Goal: Transaction & Acquisition: Purchase product/service

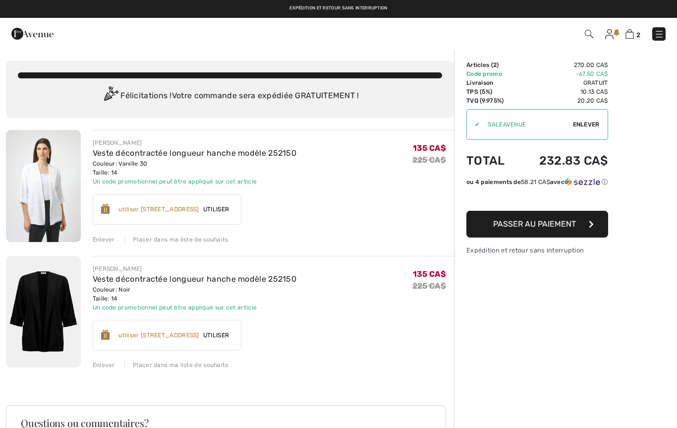
click at [523, 235] on button "Passer au paiement" at bounding box center [538, 224] width 142 height 27
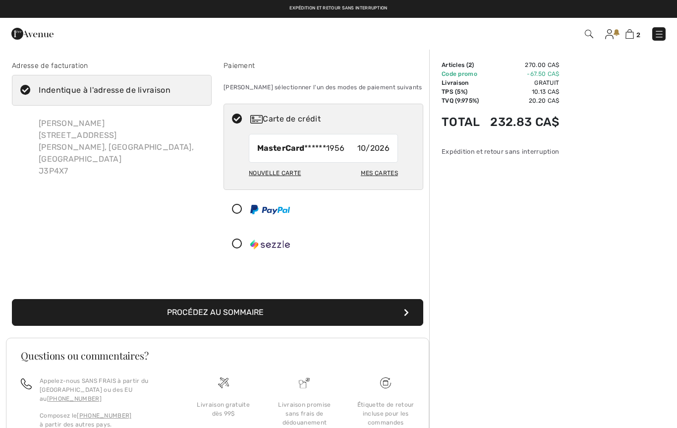
click at [383, 165] on div "Mes cartes" at bounding box center [379, 173] width 37 height 17
radio input "true"
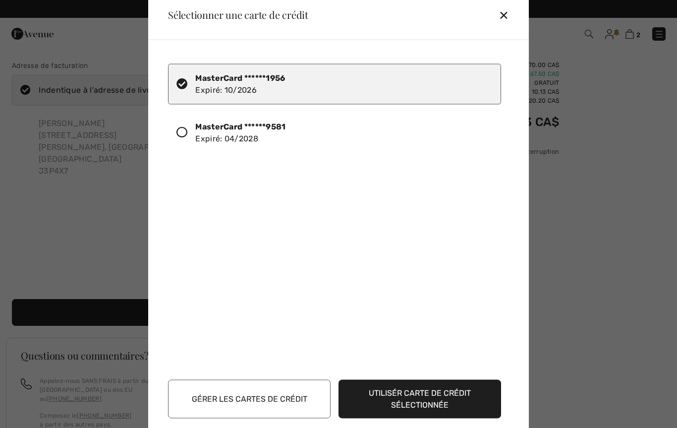
click at [234, 137] on div "MasterCard ******9581 Expiré: 04/2028" at bounding box center [240, 133] width 90 height 24
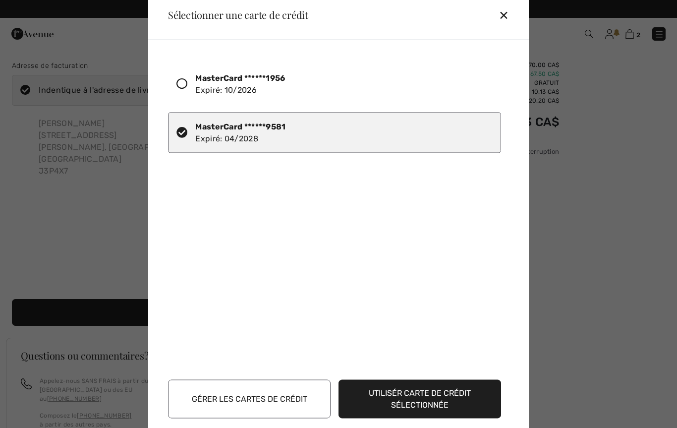
click at [420, 400] on button "Utilisér carte de crédit sélectionnée" at bounding box center [420, 398] width 163 height 39
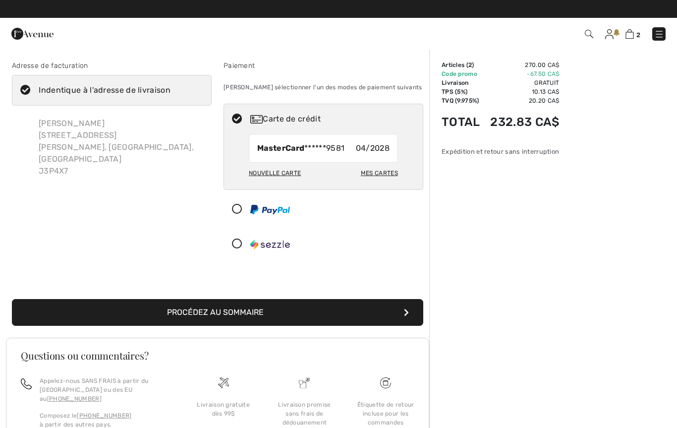
click at [238, 318] on button "Procédez au sommaire" at bounding box center [218, 312] width 412 height 27
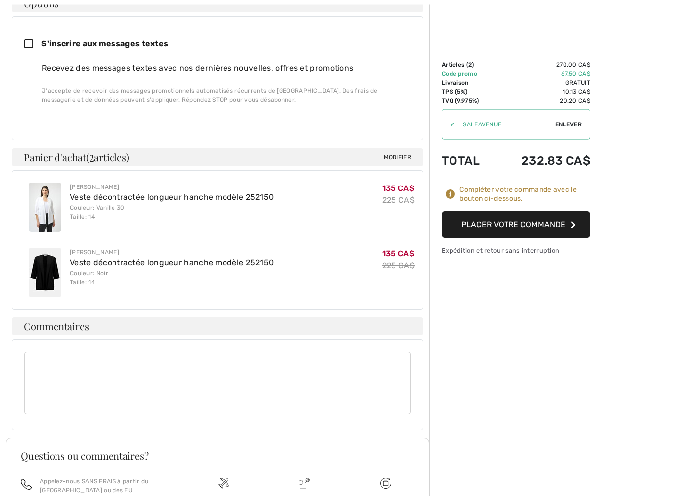
scroll to position [313, 0]
click at [508, 227] on button "Placer votre commande" at bounding box center [516, 224] width 149 height 27
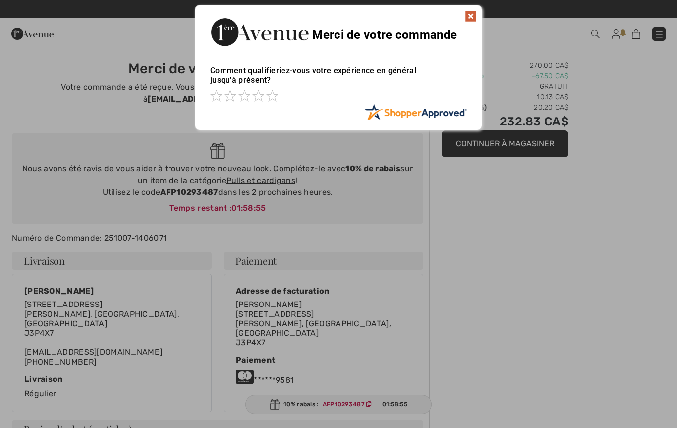
click at [487, 26] on div "Sorry! Something went wrong. Close Merci de votre commande Comment qualifieriez…" at bounding box center [338, 67] width 677 height 135
click at [472, 17] on img at bounding box center [471, 16] width 12 height 12
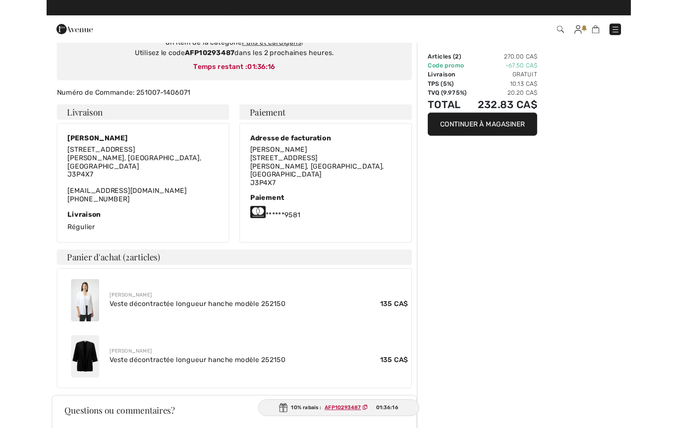
scroll to position [154, 0]
